Goal: Find specific page/section: Find specific page/section

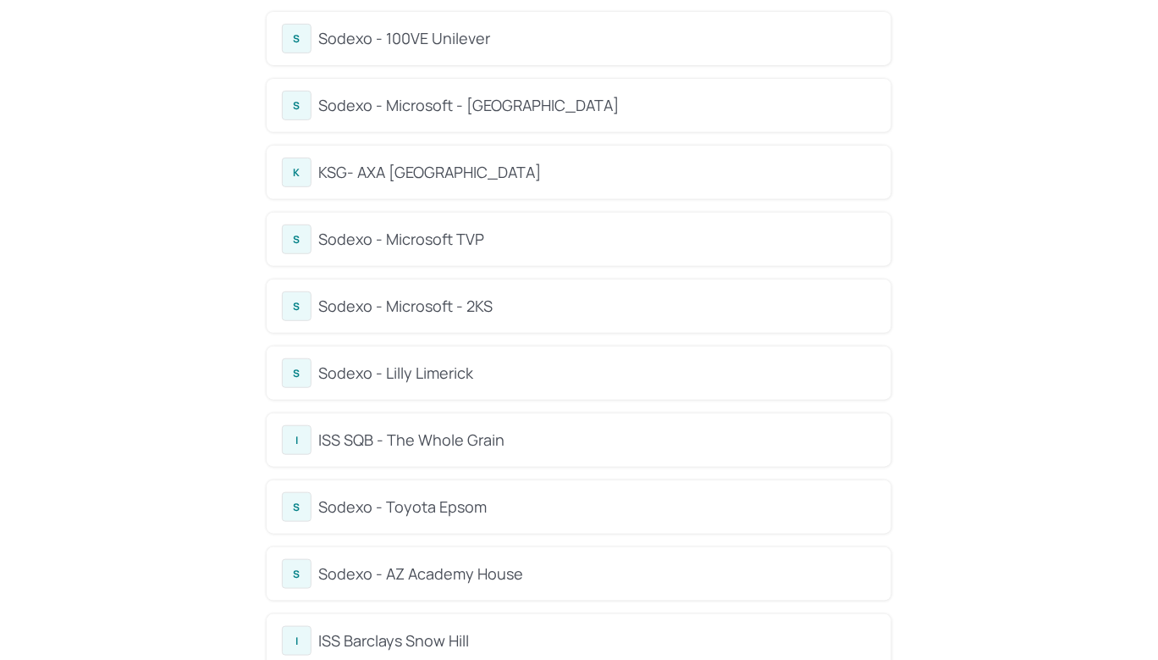
scroll to position [92, 0]
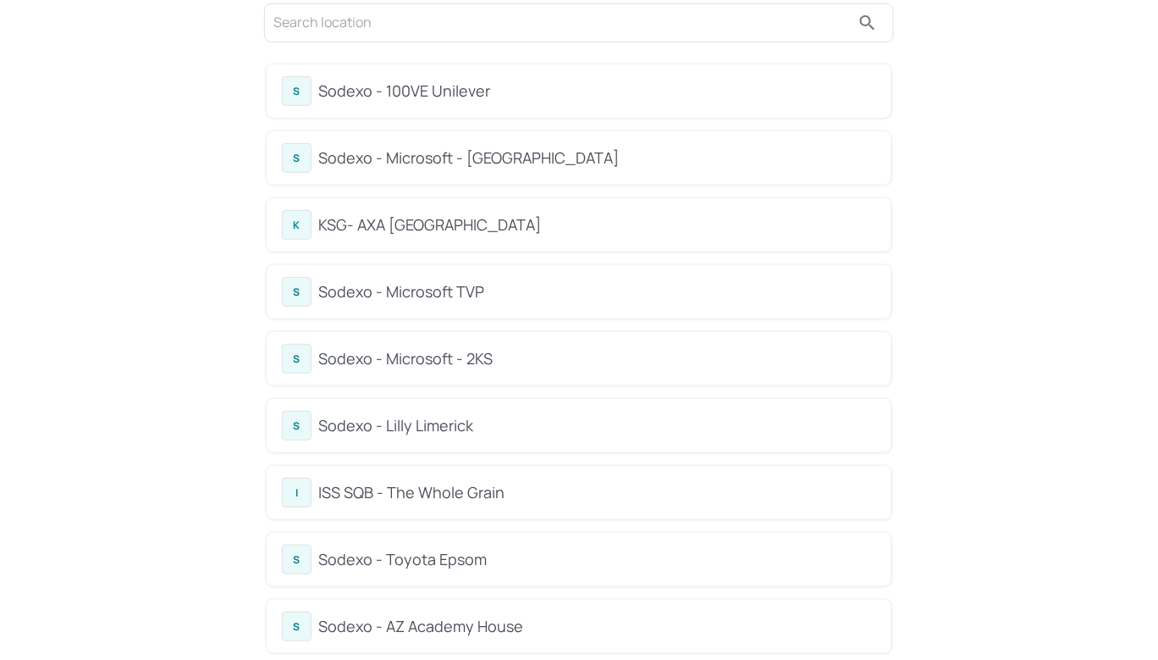
click at [398, 213] on div "KSG- AXA [GEOGRAPHIC_DATA]" at bounding box center [597, 224] width 558 height 23
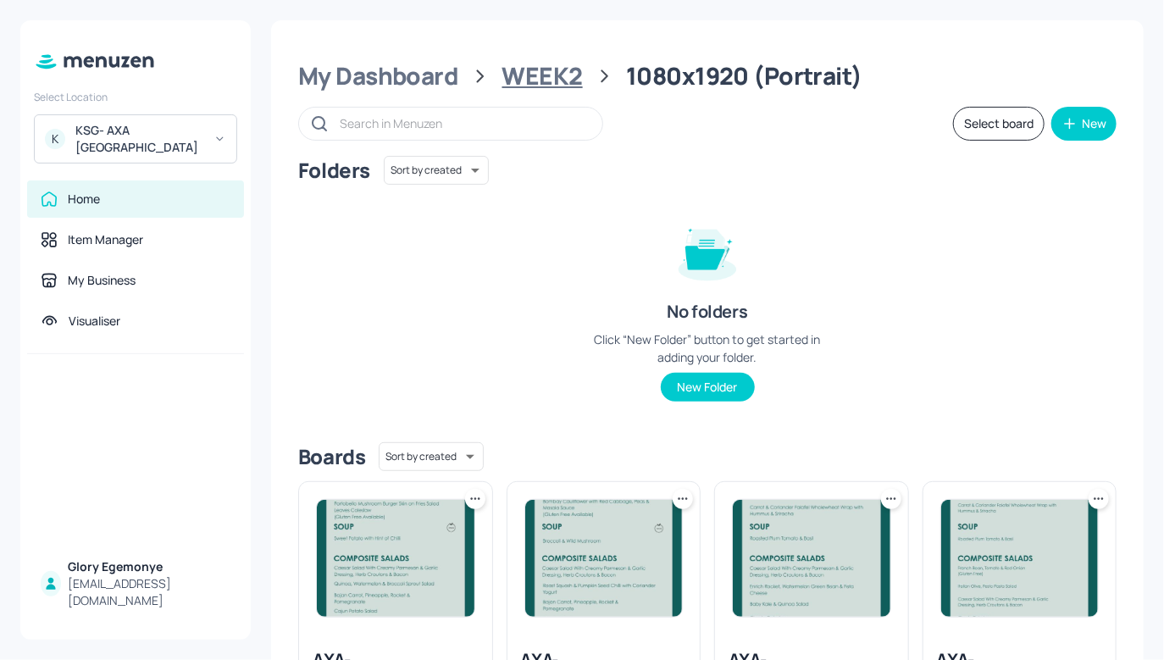
click at [550, 69] on div "WEEK2" at bounding box center [542, 76] width 80 height 30
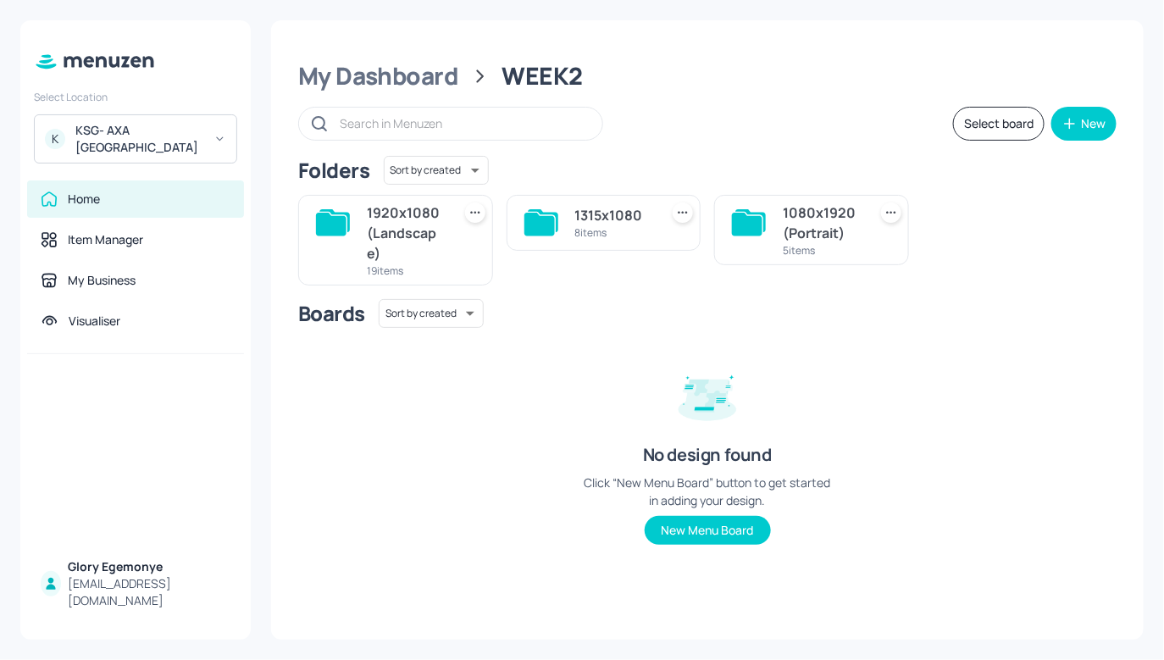
click at [331, 213] on icon at bounding box center [334, 220] width 30 height 23
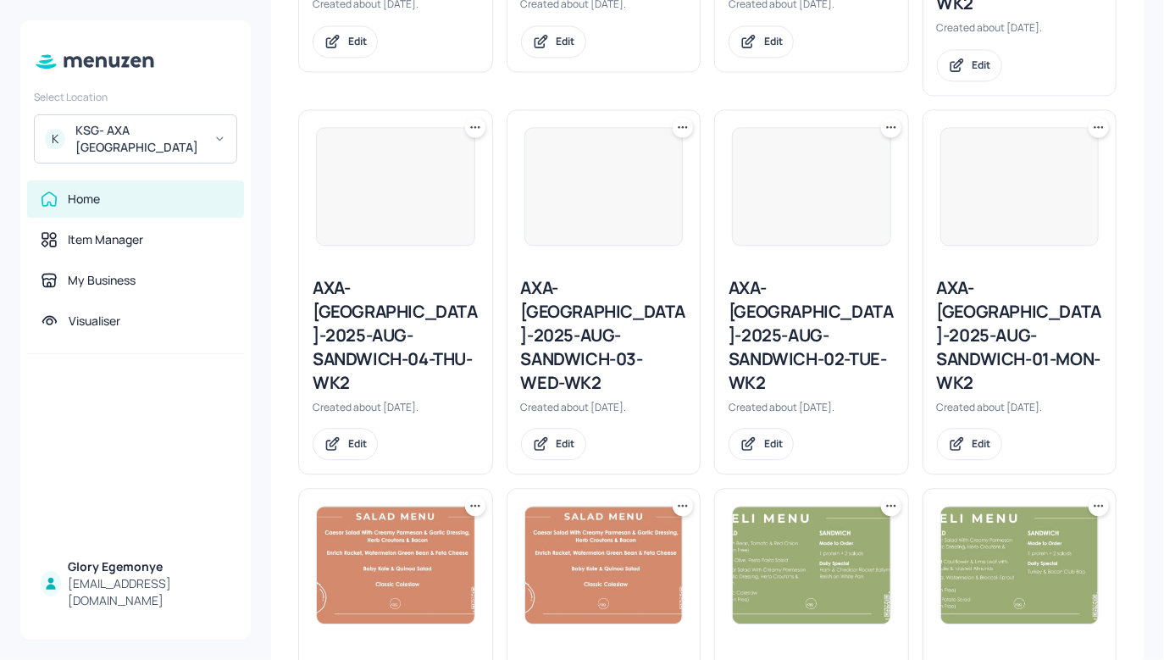
scroll to position [1131, 0]
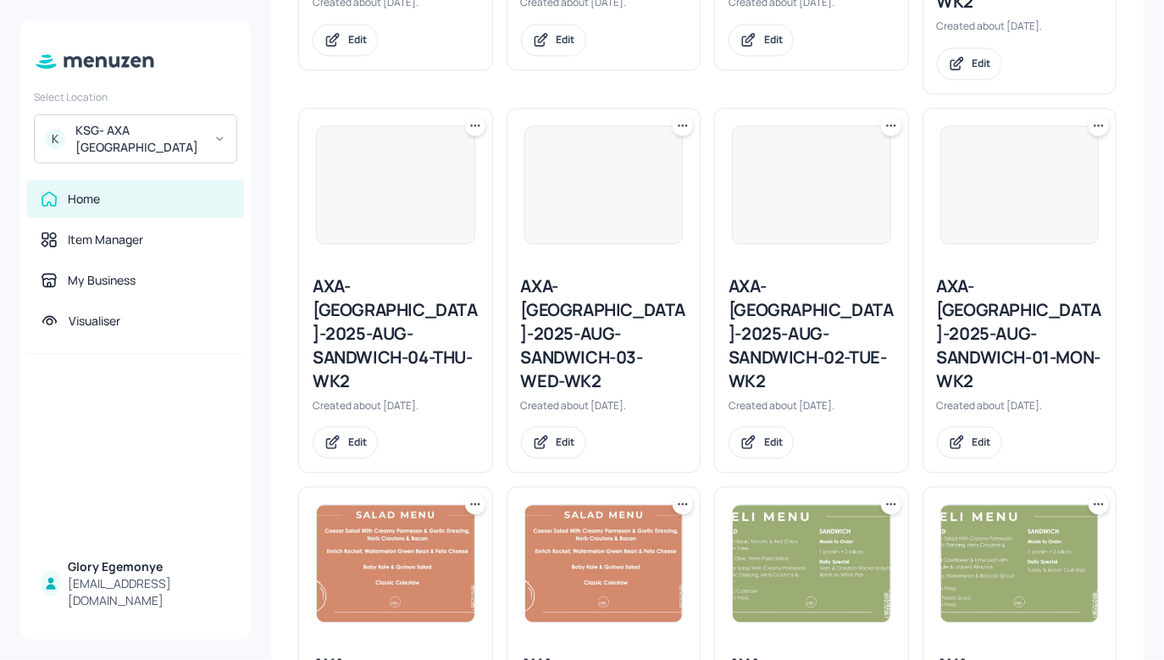
click at [981, 274] on div "AXA-[GEOGRAPHIC_DATA]-2025-AUG-SANDWICH-01-MON-WK2" at bounding box center [1020, 333] width 166 height 119
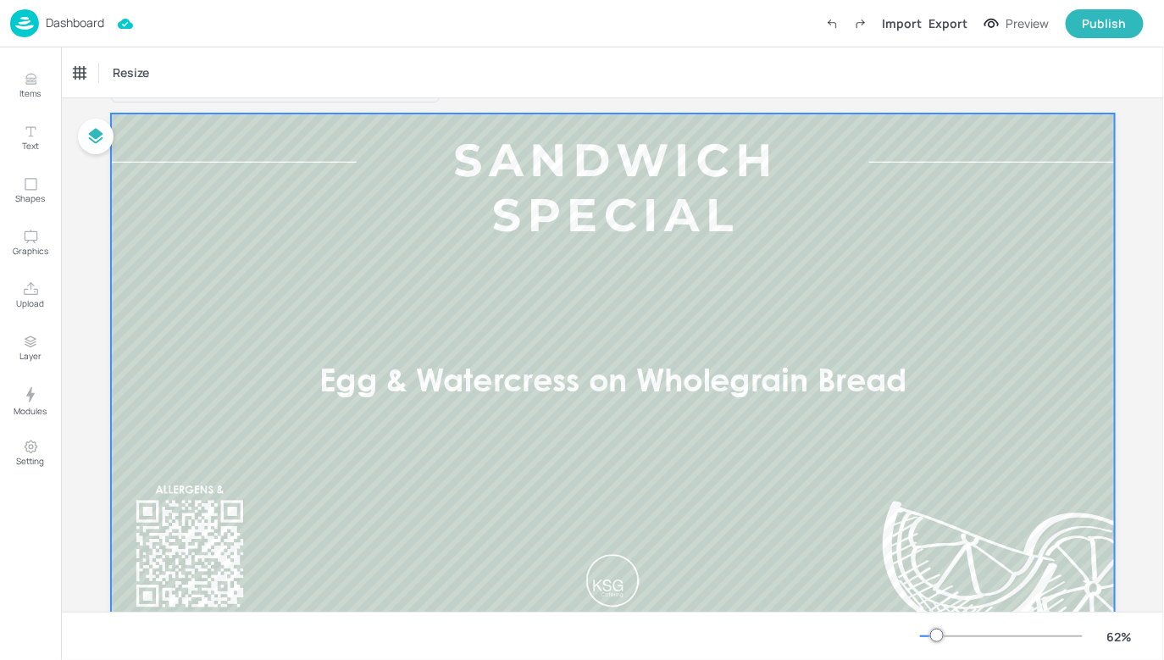
scroll to position [57, 0]
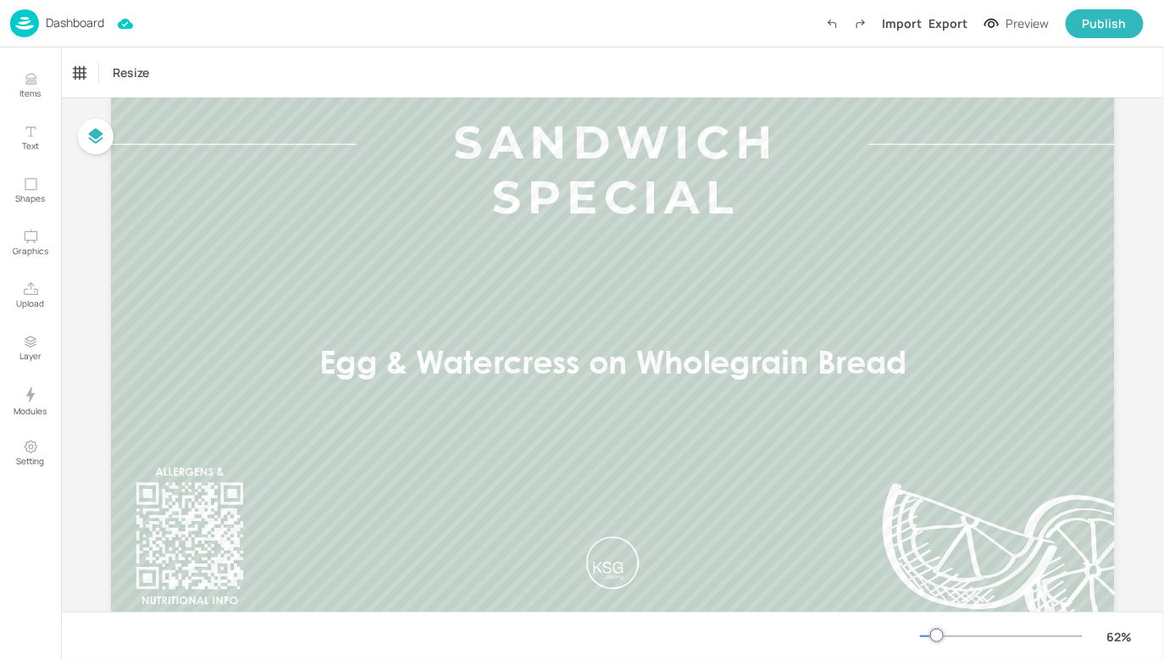
click at [97, 24] on p "Dashboard" at bounding box center [75, 23] width 58 height 12
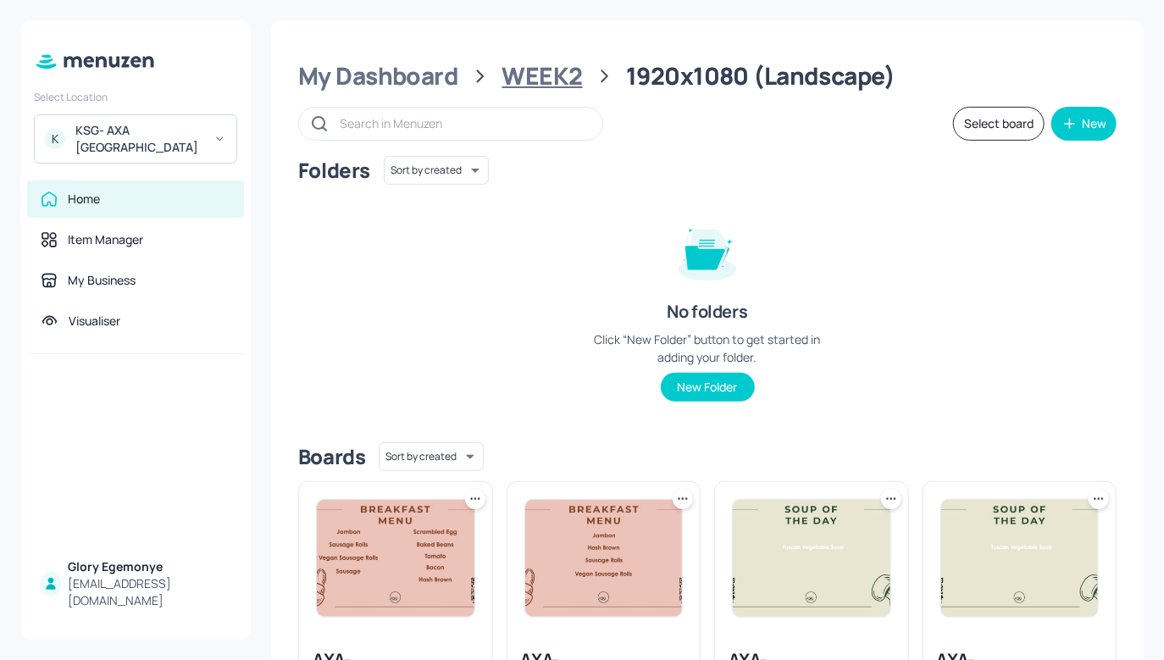
click at [534, 80] on div "WEEK2" at bounding box center [542, 76] width 80 height 30
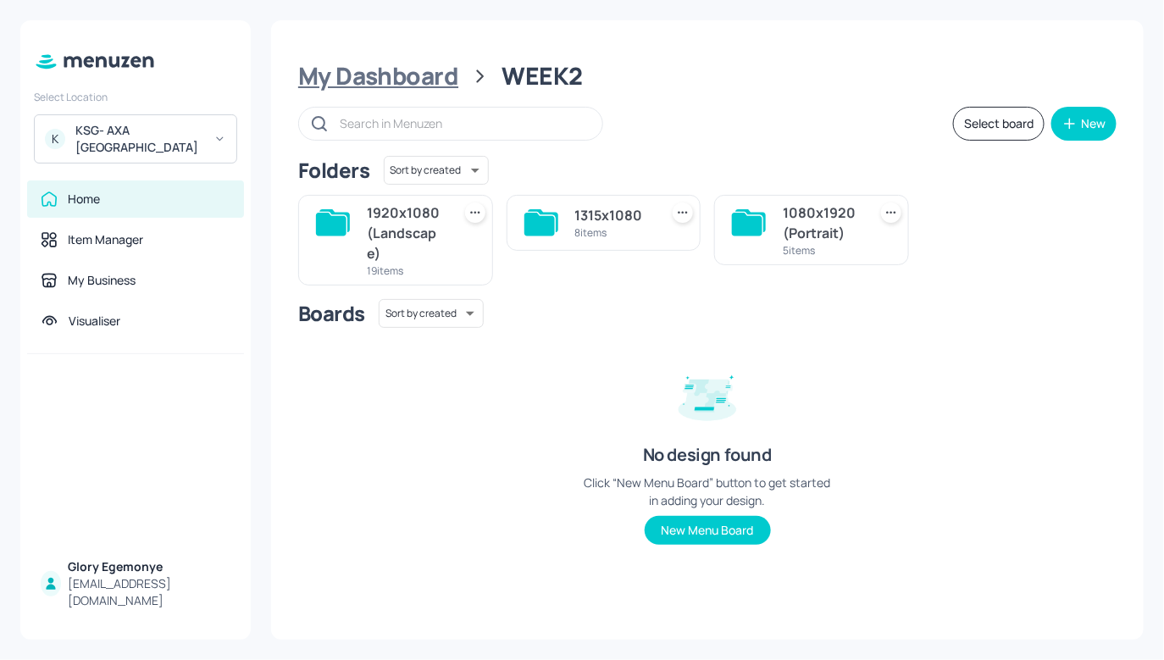
click at [427, 77] on div "My Dashboard" at bounding box center [378, 76] width 160 height 30
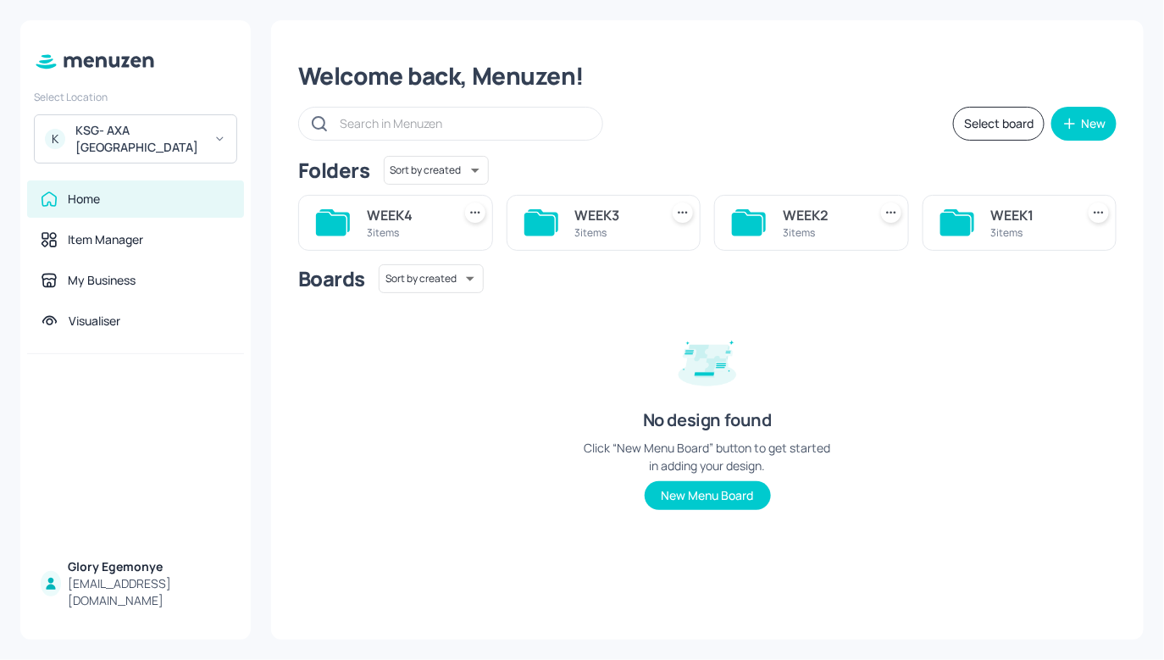
click at [950, 227] on icon at bounding box center [955, 224] width 30 height 23
